Goal: Task Accomplishment & Management: Manage account settings

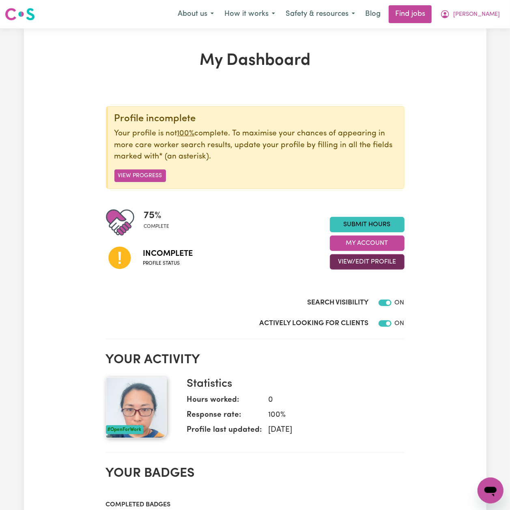
click at [336, 260] on button "View/Edit Profile" at bounding box center [367, 261] width 75 height 15
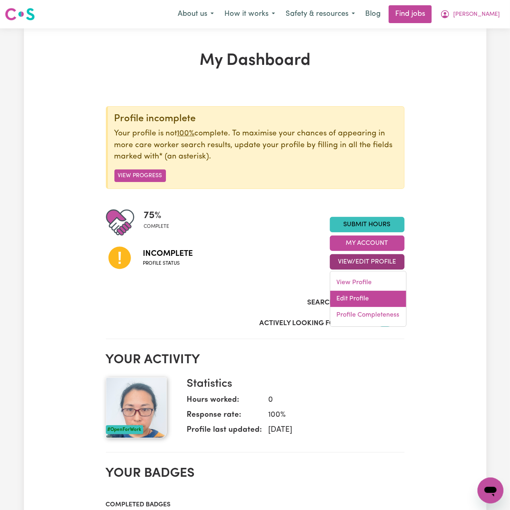
click at [346, 294] on link "Edit Profile" at bounding box center [368, 299] width 76 height 16
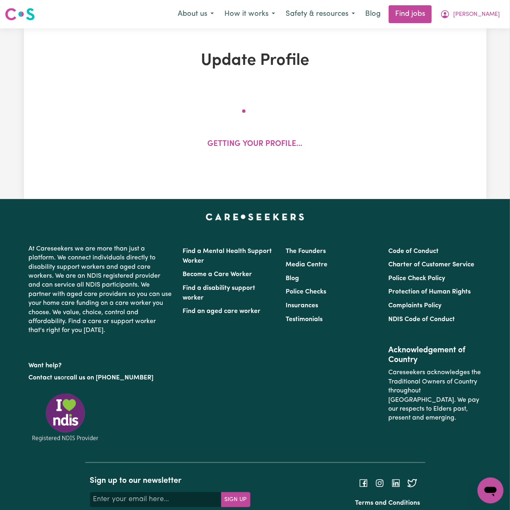
select select "[DEMOGRAPHIC_DATA]"
select select "Australian PR"
select select "Studying a healthcare related degree or qualification"
select select "45"
select select "56"
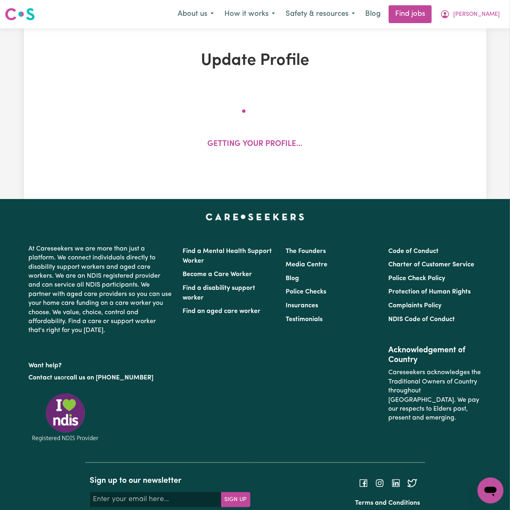
select select "67"
select select "90"
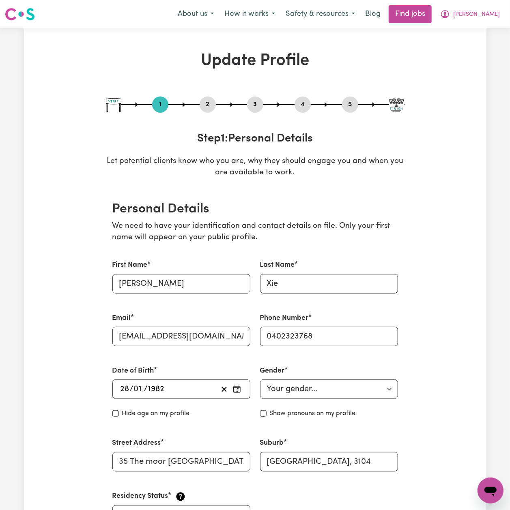
click at [205, 106] on button "2" at bounding box center [208, 104] width 16 height 11
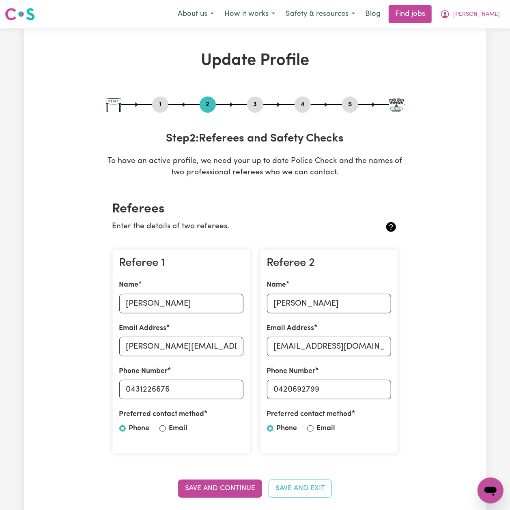
scroll to position [108, 0]
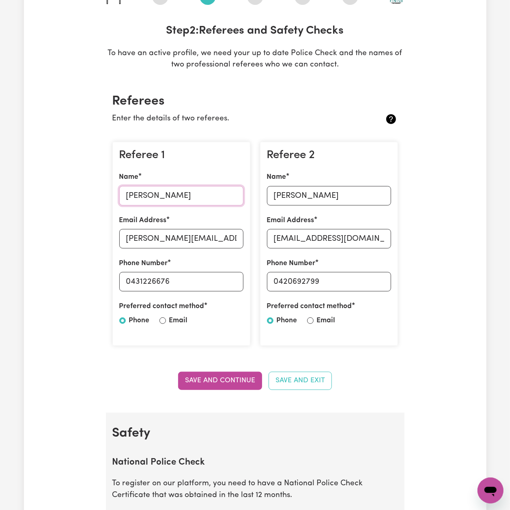
click at [140, 190] on input "[PERSON_NAME]" at bounding box center [181, 195] width 124 height 19
click at [184, 239] on input "[PERSON_NAME][EMAIL_ADDRESS][DOMAIN_NAME]" at bounding box center [181, 238] width 124 height 19
drag, startPoint x: 132, startPoint y: 280, endPoint x: 38, endPoint y: 276, distance: 94.6
click at [189, 279] on input "0431226676" at bounding box center [181, 281] width 124 height 19
click at [277, 203] on input "[PERSON_NAME]" at bounding box center [329, 195] width 124 height 19
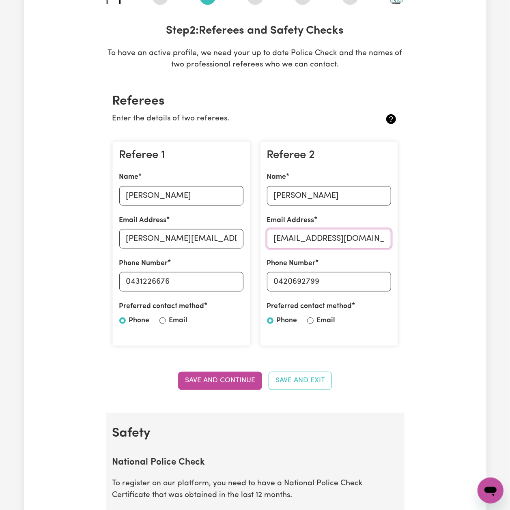
click at [294, 236] on input "[EMAIL_ADDRESS][DOMAIN_NAME]" at bounding box center [329, 238] width 124 height 19
drag, startPoint x: 278, startPoint y: 283, endPoint x: 343, endPoint y: 277, distance: 65.1
click at [343, 277] on input "0420692799" at bounding box center [329, 281] width 124 height 19
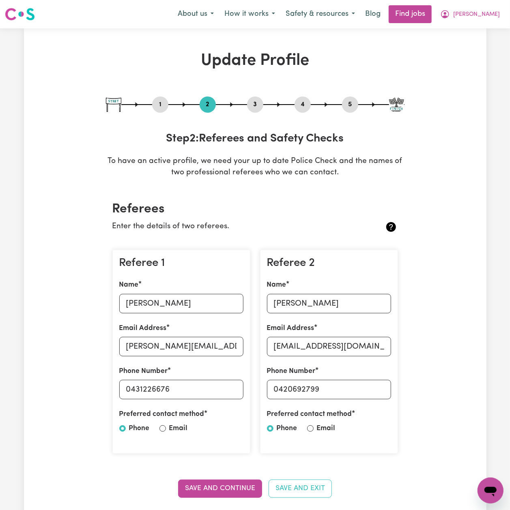
click at [350, 103] on button "5" at bounding box center [350, 104] width 16 height 11
select select "I am providing services privately on my own"
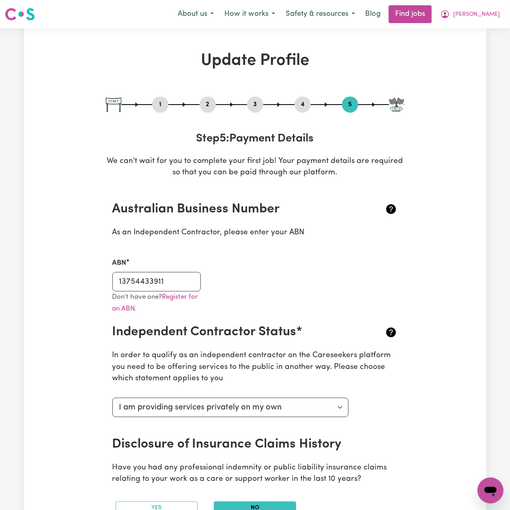
scroll to position [108, 0]
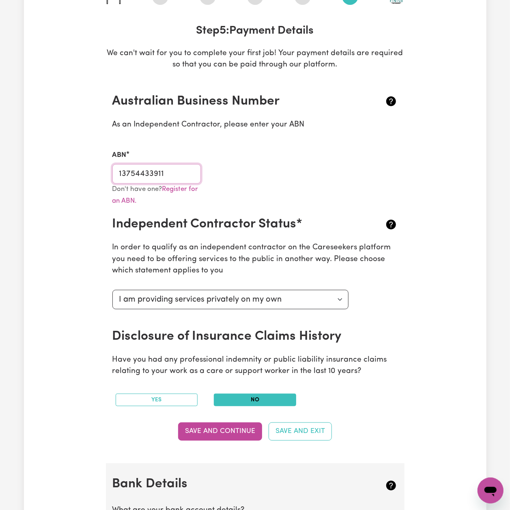
click at [170, 175] on input "13754433911" at bounding box center [156, 173] width 89 height 19
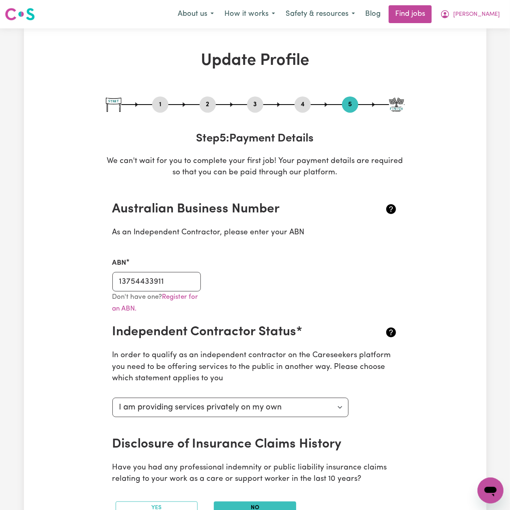
click at [165, 105] on button "1" at bounding box center [160, 104] width 16 height 11
select select "[DEMOGRAPHIC_DATA]"
select select "Australian PR"
select select "Studying a healthcare related degree or qualification"
select select "45"
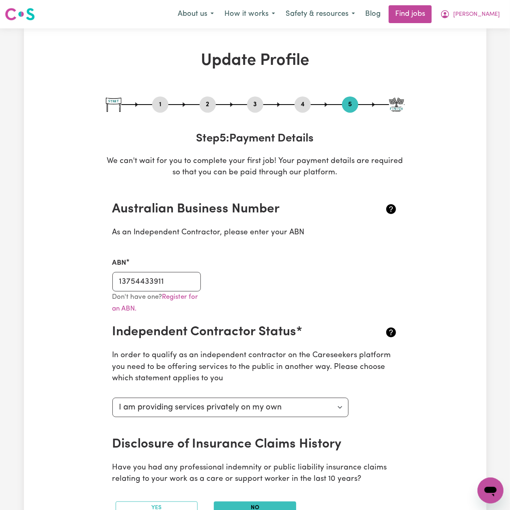
select select "56"
select select "67"
select select "90"
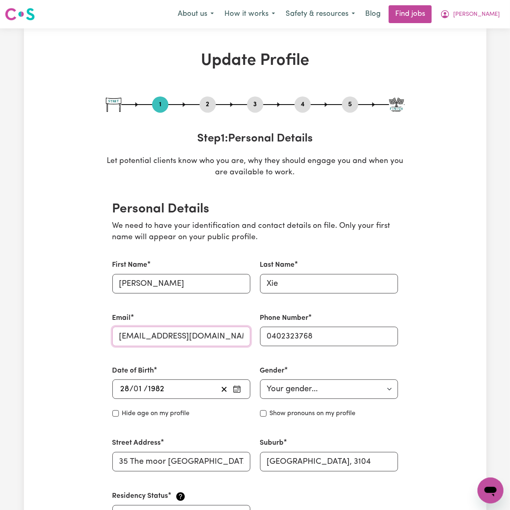
click at [138, 341] on input "[EMAIL_ADDRESS][DOMAIN_NAME]" at bounding box center [181, 336] width 138 height 19
click at [249, 101] on button "3" at bounding box center [255, 104] width 16 height 11
select select "Certificate III (Individual Support)"
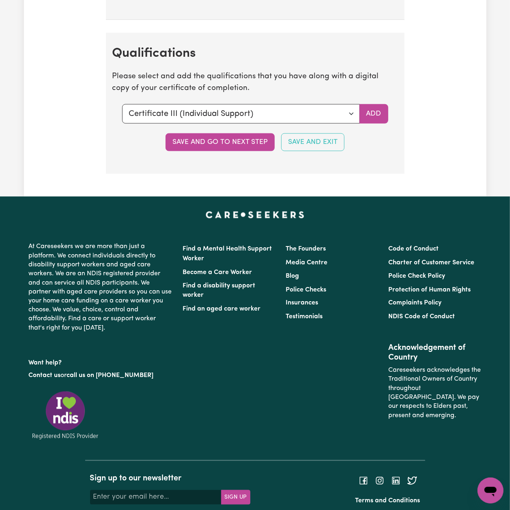
scroll to position [1892, 0]
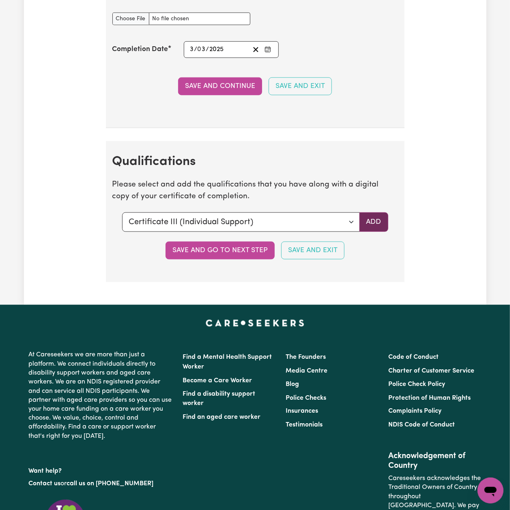
click at [370, 232] on button "Add" at bounding box center [373, 222] width 29 height 19
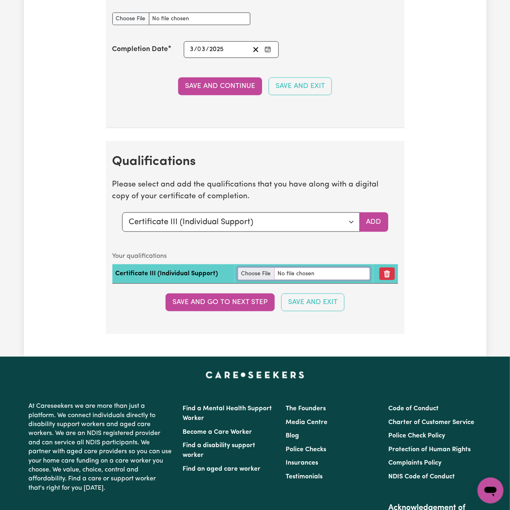
click at [264, 280] on input "file" at bounding box center [304, 274] width 132 height 13
type input "C:\fakepath\[PERSON_NAME] Certificate III in Individual Support.pdf"
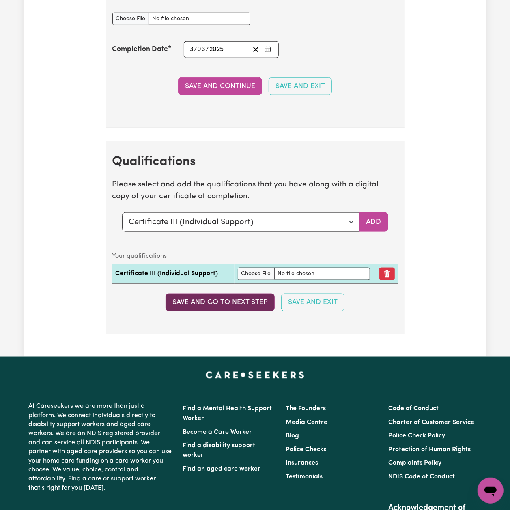
click at [211, 311] on button "Save and go to next step" at bounding box center [219, 303] width 109 height 18
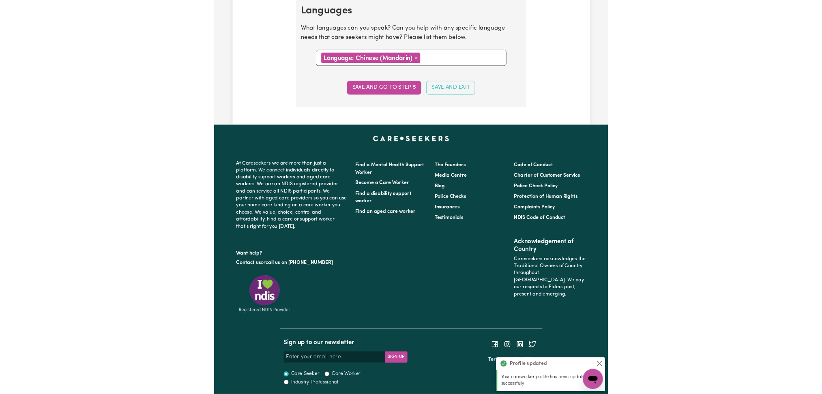
scroll to position [0, 0]
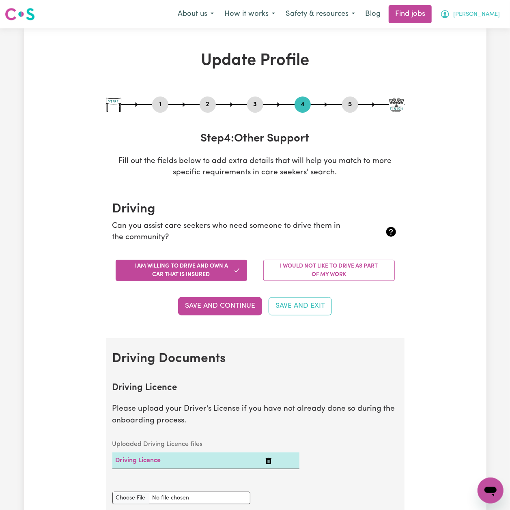
click at [479, 15] on button "[PERSON_NAME]" at bounding box center [470, 14] width 70 height 17
click at [474, 43] on link "My Dashboard" at bounding box center [472, 46] width 64 height 15
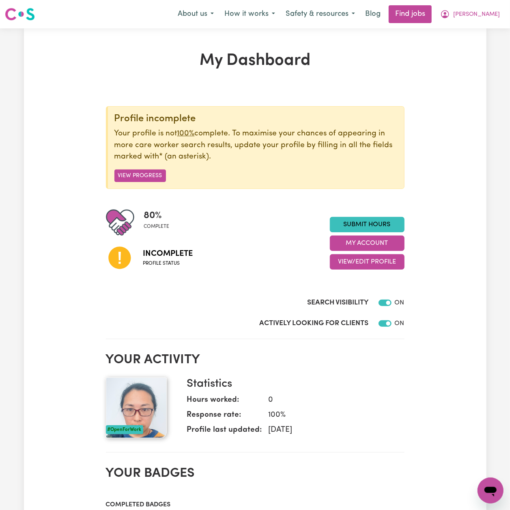
click at [111, 41] on div "My Dashboard Profile incomplete Your profile is not 100% complete. To maximise …" at bounding box center [255, 442] width 462 height 829
click at [356, 268] on button "View/Edit Profile" at bounding box center [367, 261] width 75 height 15
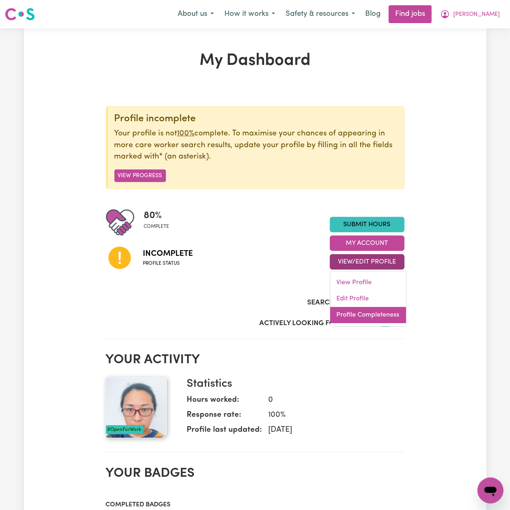
click at [342, 316] on link "Profile Completeness" at bounding box center [368, 315] width 76 height 16
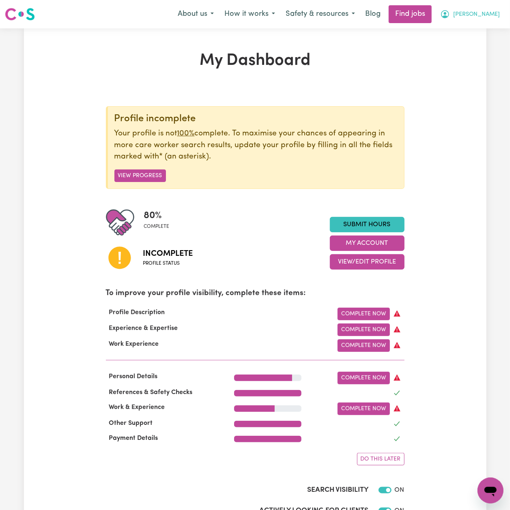
click at [487, 15] on span "[PERSON_NAME]" at bounding box center [476, 14] width 47 height 9
click at [475, 64] on link "Logout" at bounding box center [472, 61] width 64 height 15
